Goal: Obtain resource: Obtain resource

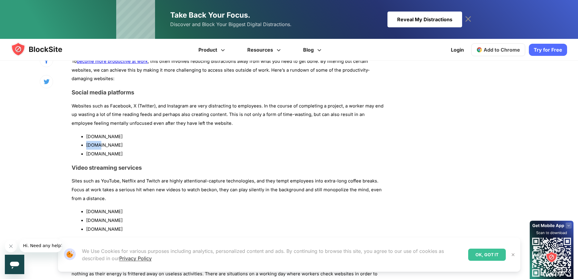
drag, startPoint x: 100, startPoint y: 136, endPoint x: 85, endPoint y: 136, distance: 14.9
click at [85, 136] on ul "[DOMAIN_NAME] [DOMAIN_NAME] [DOMAIN_NAME]" at bounding box center [229, 145] width 315 height 26
copy li "[DOMAIN_NAME]"
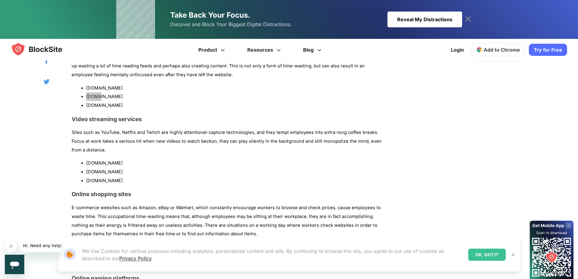
scroll to position [486, 0]
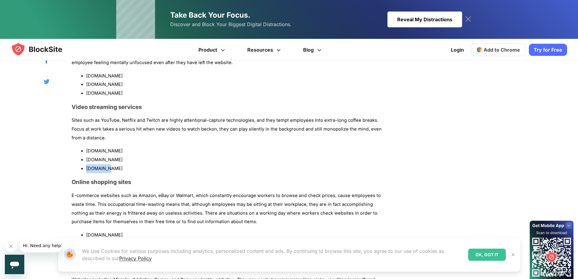
drag, startPoint x: 106, startPoint y: 159, endPoint x: 87, endPoint y: 160, distance: 19.2
click at [87, 164] on li "[DOMAIN_NAME]" at bounding box center [236, 168] width 300 height 9
copy li "[DOMAIN_NAME]"
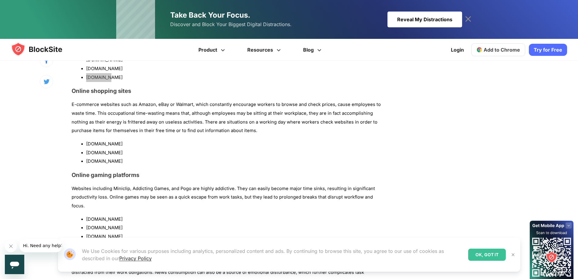
scroll to position [607, 0]
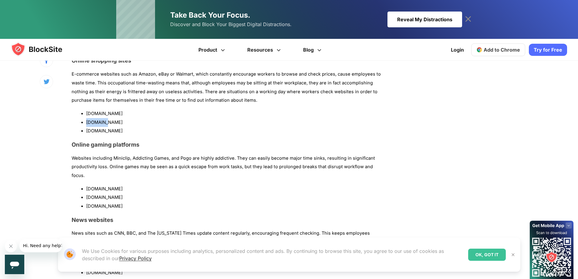
drag, startPoint x: 108, startPoint y: 113, endPoint x: 87, endPoint y: 113, distance: 20.9
click at [87, 118] on li "[DOMAIN_NAME]" at bounding box center [236, 122] width 300 height 9
copy li "[DOMAIN_NAME]"
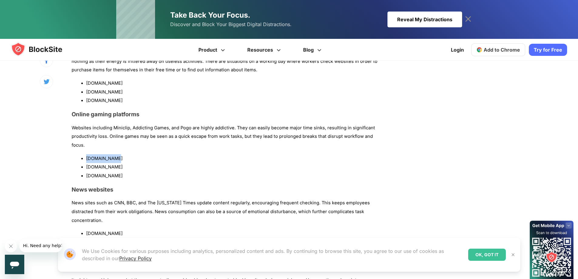
drag, startPoint x: 113, startPoint y: 141, endPoint x: 87, endPoint y: 139, distance: 25.9
click at [87, 154] on li "[DOMAIN_NAME]" at bounding box center [236, 158] width 300 height 9
copy li "[DOMAIN_NAME]"
drag, startPoint x: 130, startPoint y: 150, endPoint x: 87, endPoint y: 148, distance: 43.2
click at [87, 163] on li "[DOMAIN_NAME]" at bounding box center [236, 167] width 300 height 9
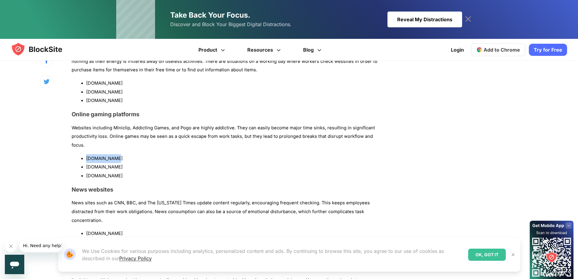
copy li "[DOMAIN_NAME]"
drag, startPoint x: 108, startPoint y: 158, endPoint x: 87, endPoint y: 159, distance: 21.2
click at [87, 171] on li "[DOMAIN_NAME]" at bounding box center [236, 175] width 300 height 9
copy li "[DOMAIN_NAME]"
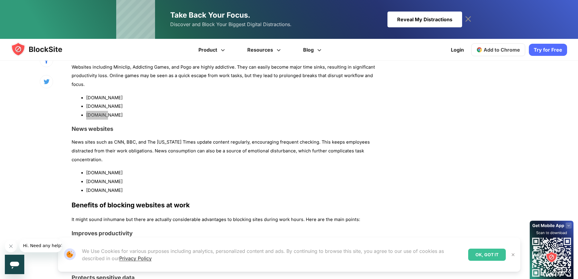
scroll to position [728, 0]
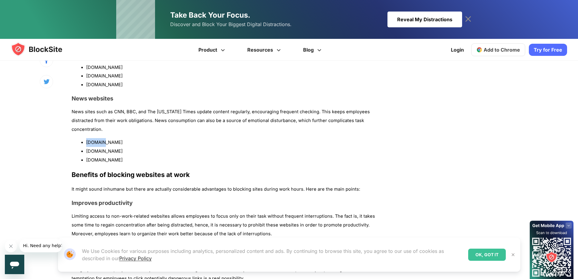
drag, startPoint x: 105, startPoint y: 117, endPoint x: 87, endPoint y: 117, distance: 17.9
click at [87, 138] on li "[DOMAIN_NAME]" at bounding box center [236, 142] width 300 height 9
copy li "[DOMAIN_NAME]"
drag, startPoint x: 105, startPoint y: 125, endPoint x: 86, endPoint y: 125, distance: 18.8
click at [86, 138] on ul "[DOMAIN_NAME] [DOMAIN_NAME] [DOMAIN_NAME]" at bounding box center [229, 151] width 315 height 26
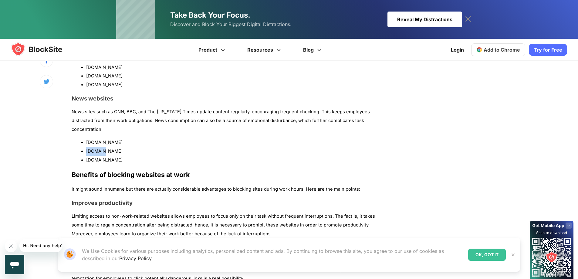
copy li "[DOMAIN_NAME]"
drag, startPoint x: 113, startPoint y: 135, endPoint x: 87, endPoint y: 133, distance: 25.9
click at [87, 156] on li "[DOMAIN_NAME]" at bounding box center [236, 160] width 300 height 9
copy li "[DOMAIN_NAME]"
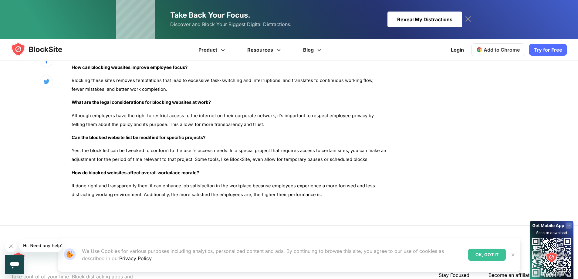
scroll to position [1396, 0]
